Goal: Task Accomplishment & Management: Manage account settings

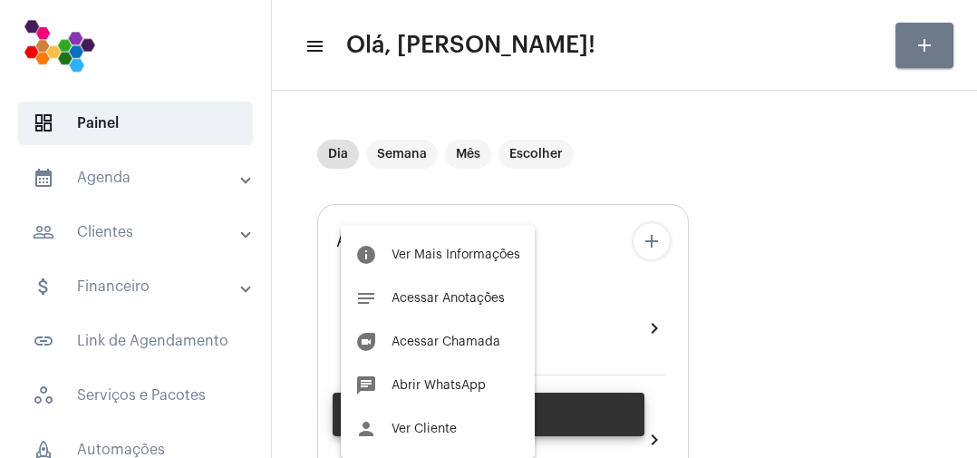
scroll to position [134, 0]
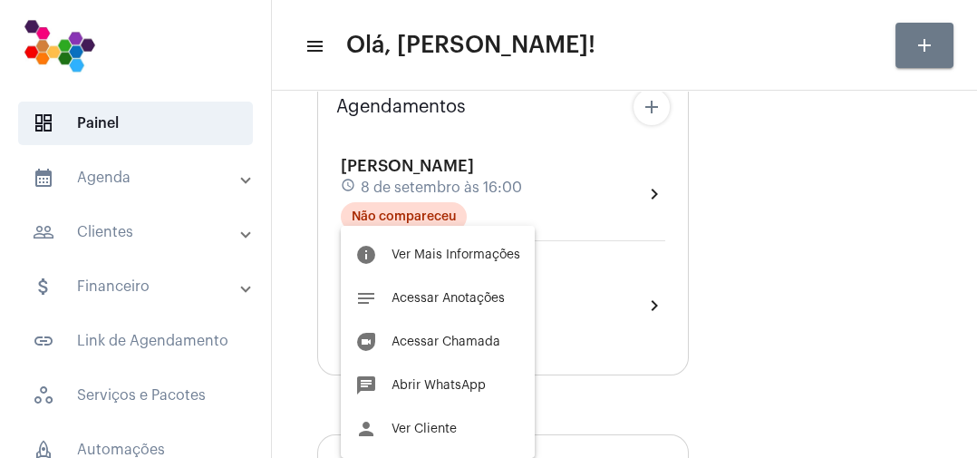
click at [487, 256] on span "Ver Mais Informações" at bounding box center [456, 254] width 129 height 13
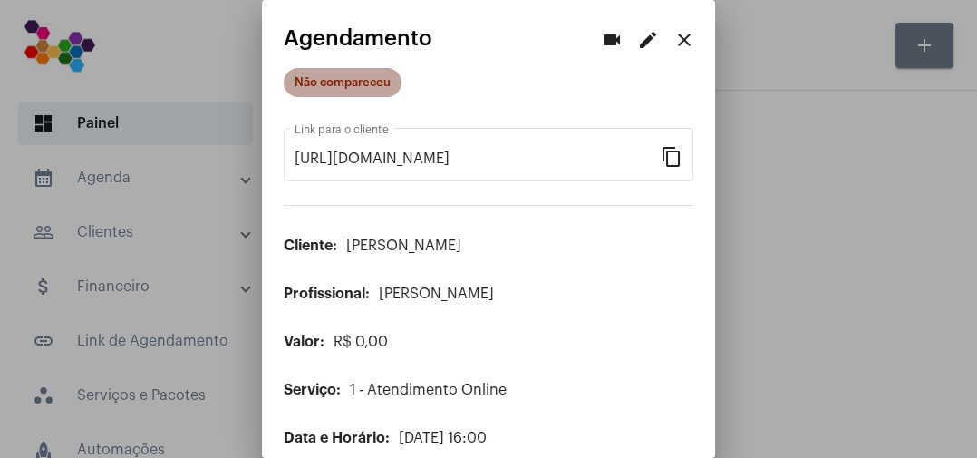
click at [387, 74] on mat-chip "Não compareceu" at bounding box center [343, 82] width 118 height 29
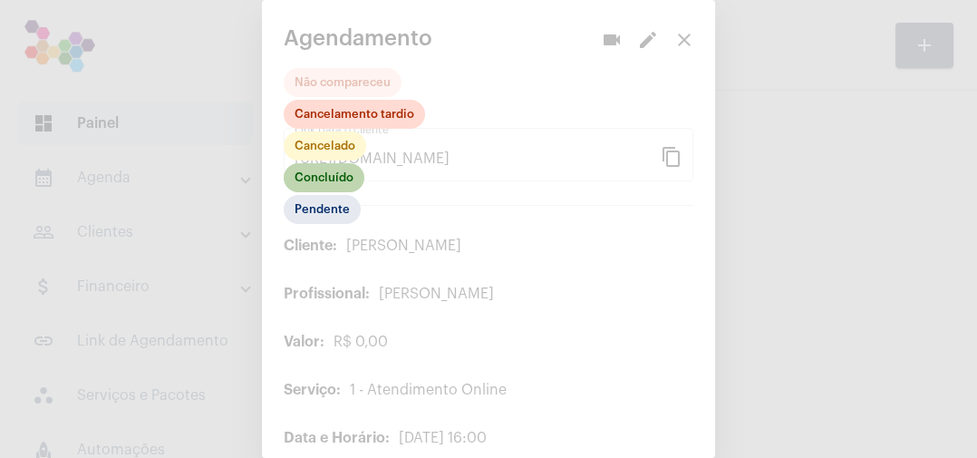
click at [350, 176] on mat-chip "Concluído" at bounding box center [324, 177] width 81 height 29
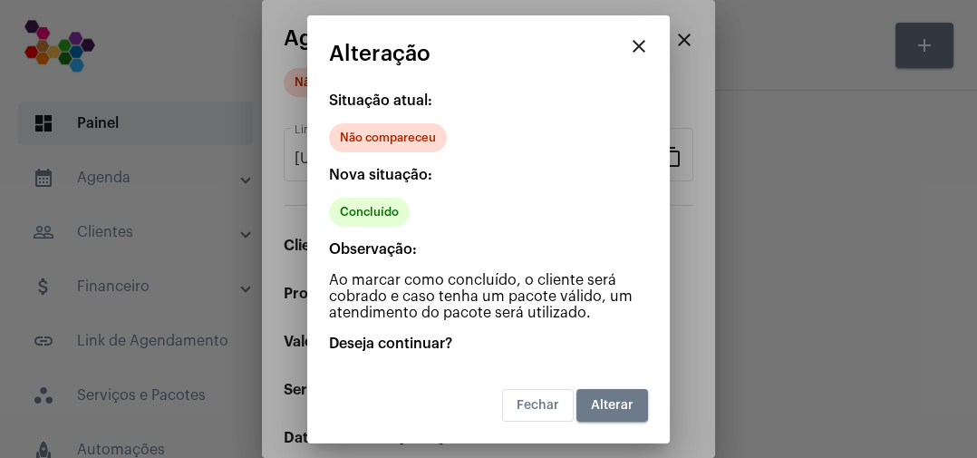
click at [622, 403] on span "Alterar" at bounding box center [612, 405] width 43 height 13
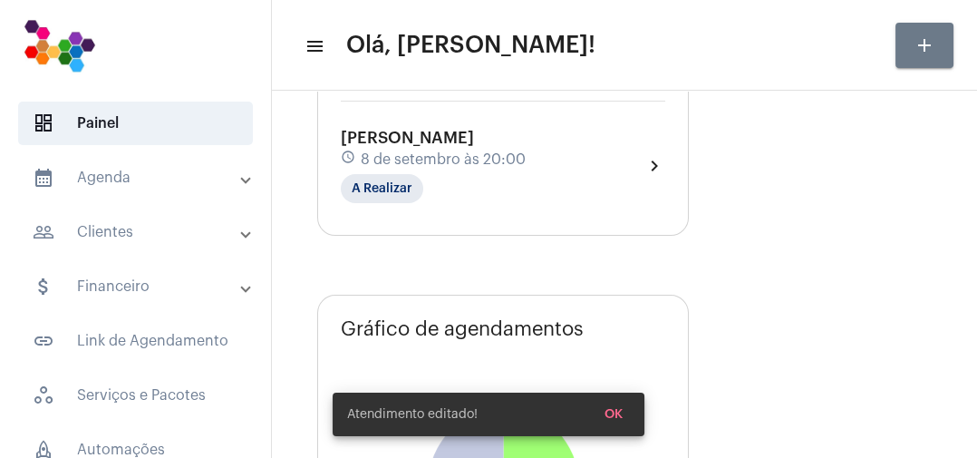
scroll to position [275, 0]
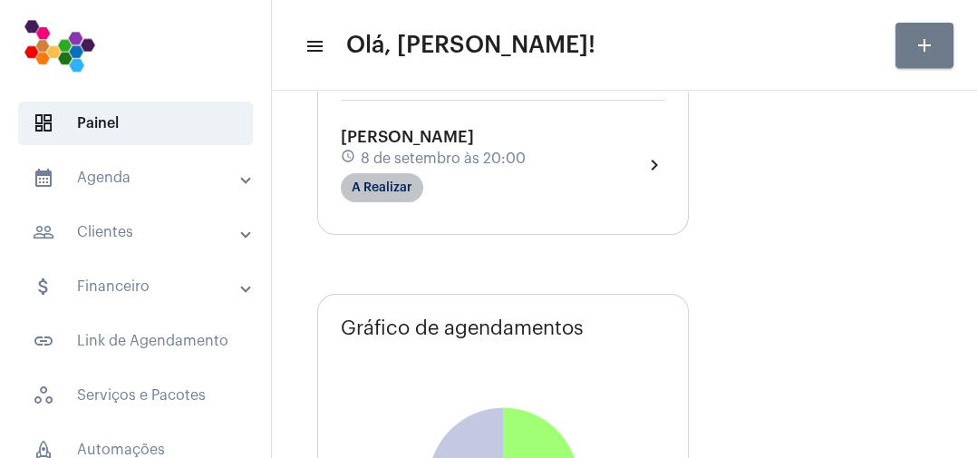
click at [411, 186] on mat-chip "A Realizar" at bounding box center [382, 187] width 82 height 29
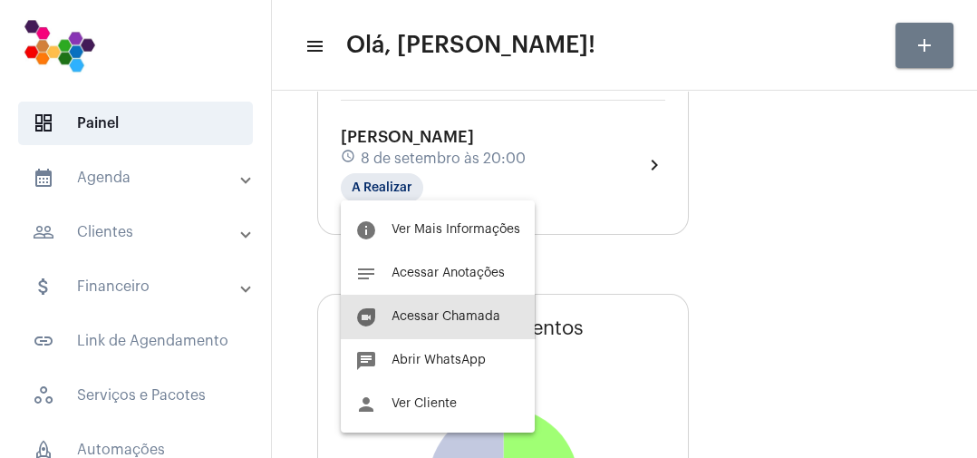
click at [486, 317] on span "Acessar Chamada" at bounding box center [446, 316] width 109 height 13
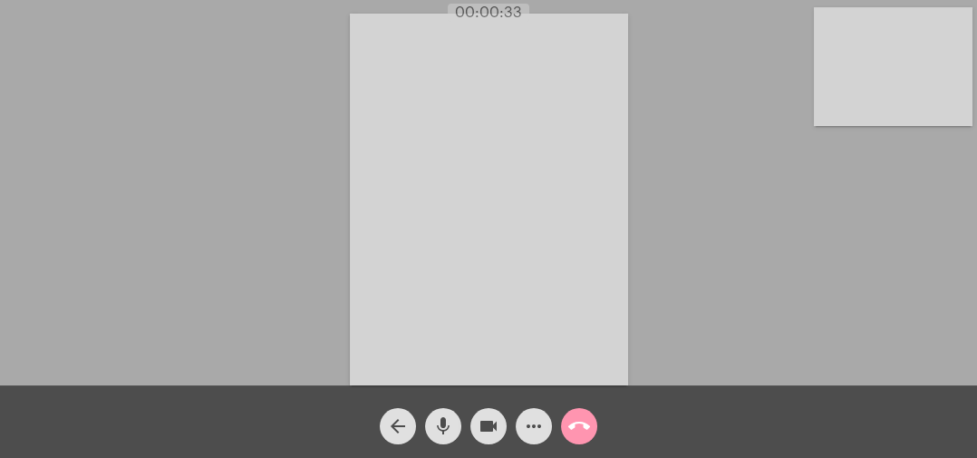
click at [748, 198] on div "Acessando Câmera e Microfone..." at bounding box center [488, 197] width 973 height 385
